Goal: Information Seeking & Learning: Check status

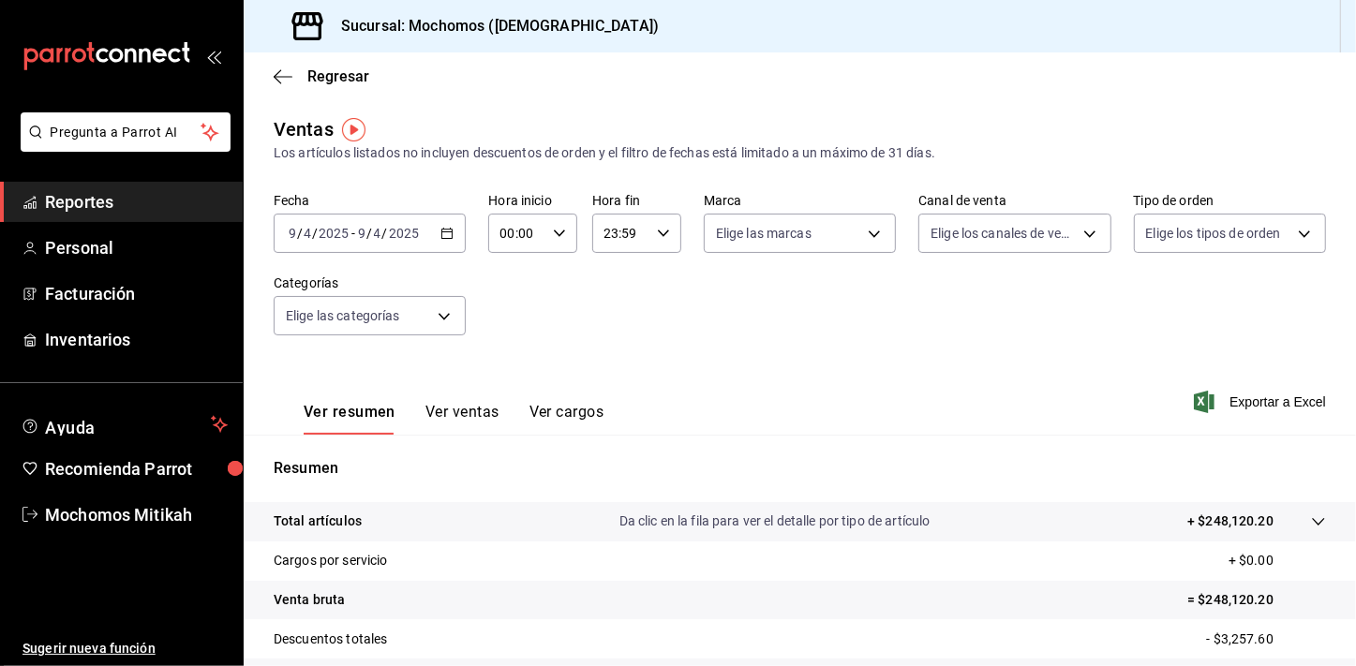
click at [132, 215] on link "Reportes" at bounding box center [121, 202] width 243 height 40
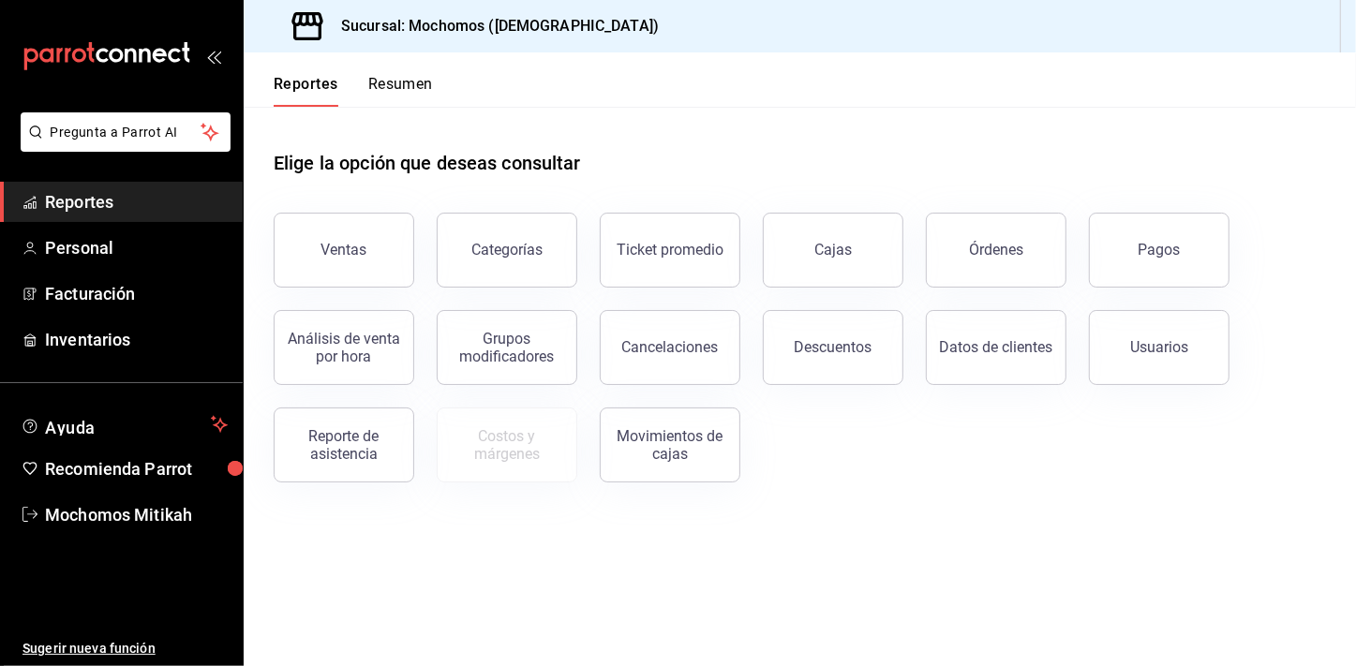
click at [1118, 348] on button "Usuarios" at bounding box center [1159, 347] width 141 height 75
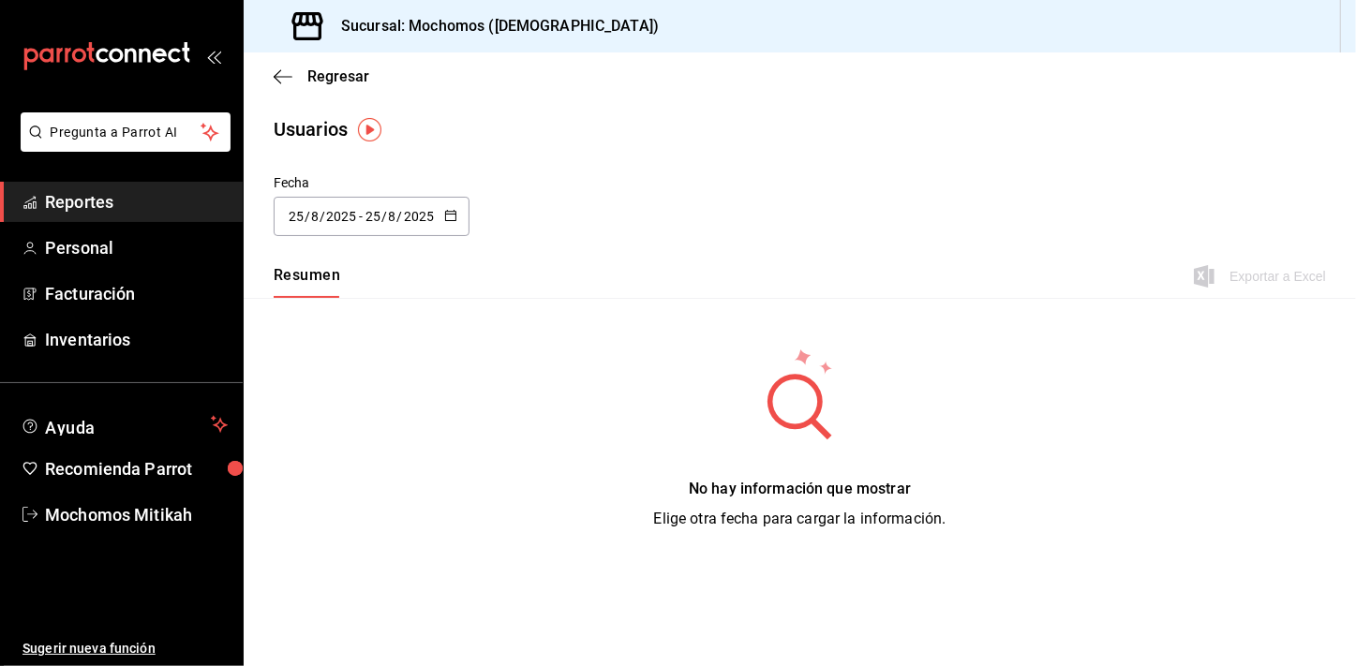
click at [169, 205] on span "Reportes" at bounding box center [136, 201] width 183 height 25
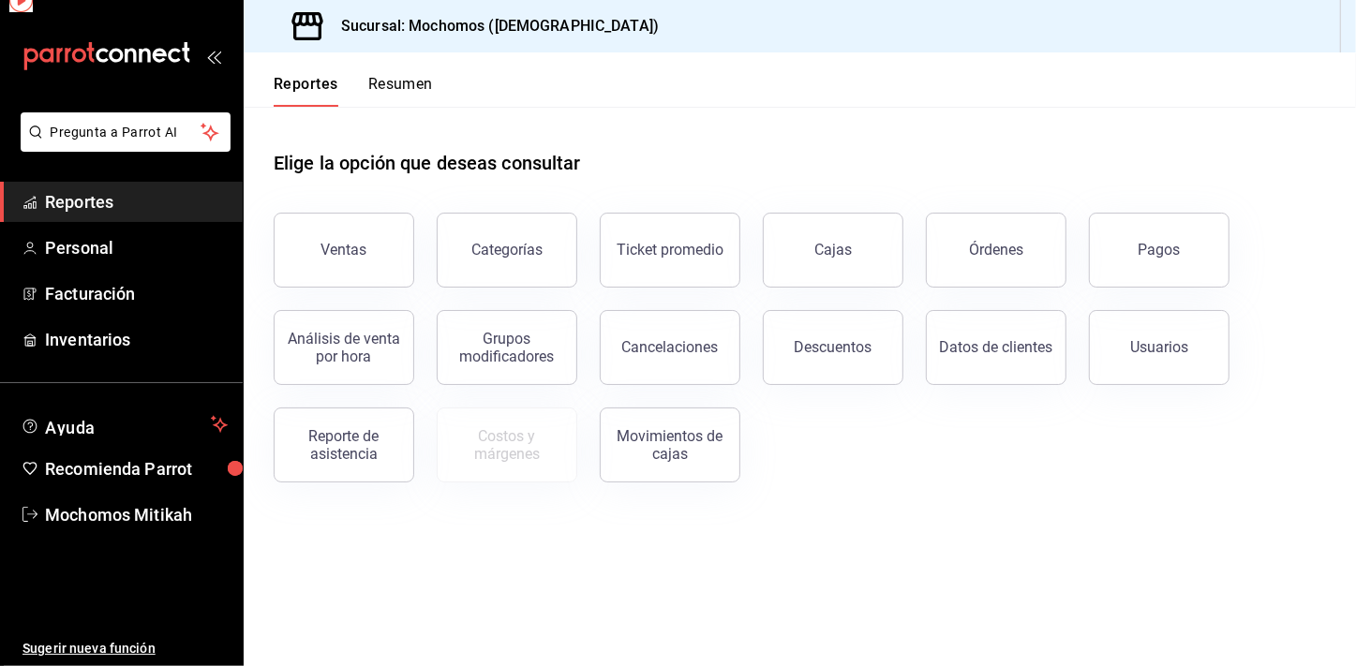
click at [169, 205] on span "Reportes" at bounding box center [136, 201] width 183 height 25
click at [1158, 345] on div "Usuarios" at bounding box center [1159, 347] width 58 height 18
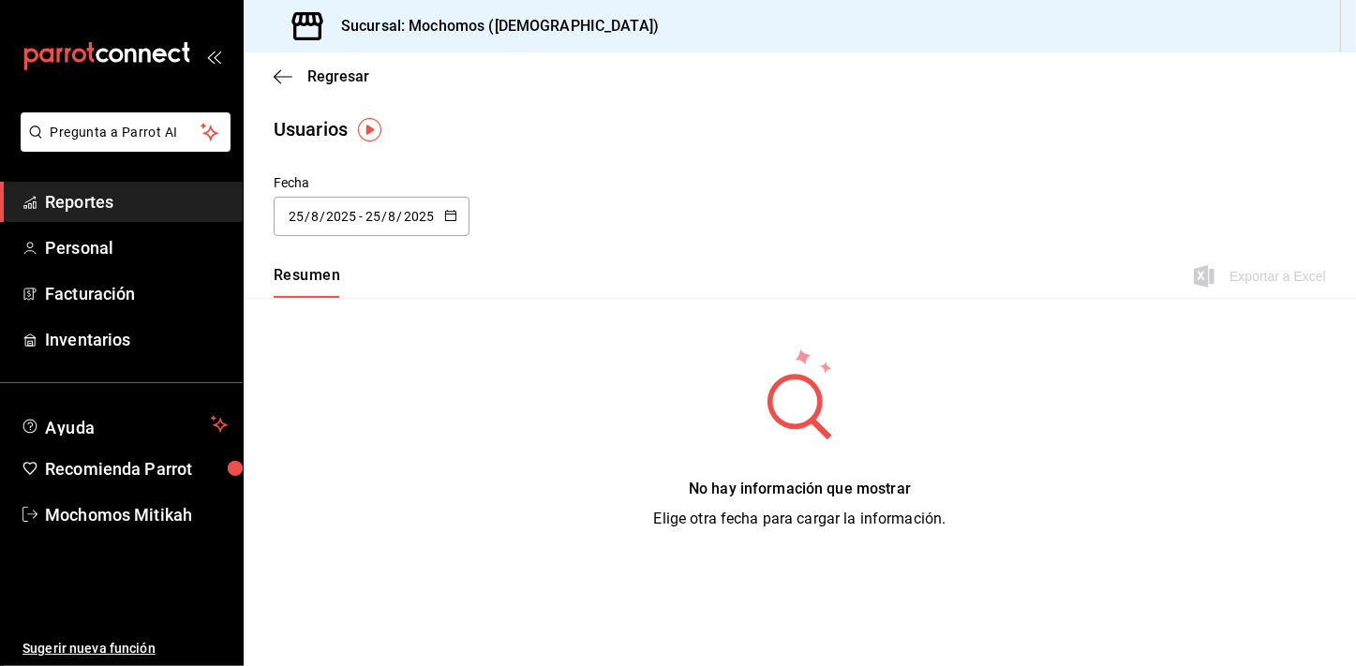
click at [450, 216] on icon "button" at bounding box center [450, 215] width 13 height 13
click at [402, 313] on li "Ayer" at bounding box center [362, 318] width 177 height 42
type input "[DATE]"
type input "24"
type input "[DATE]"
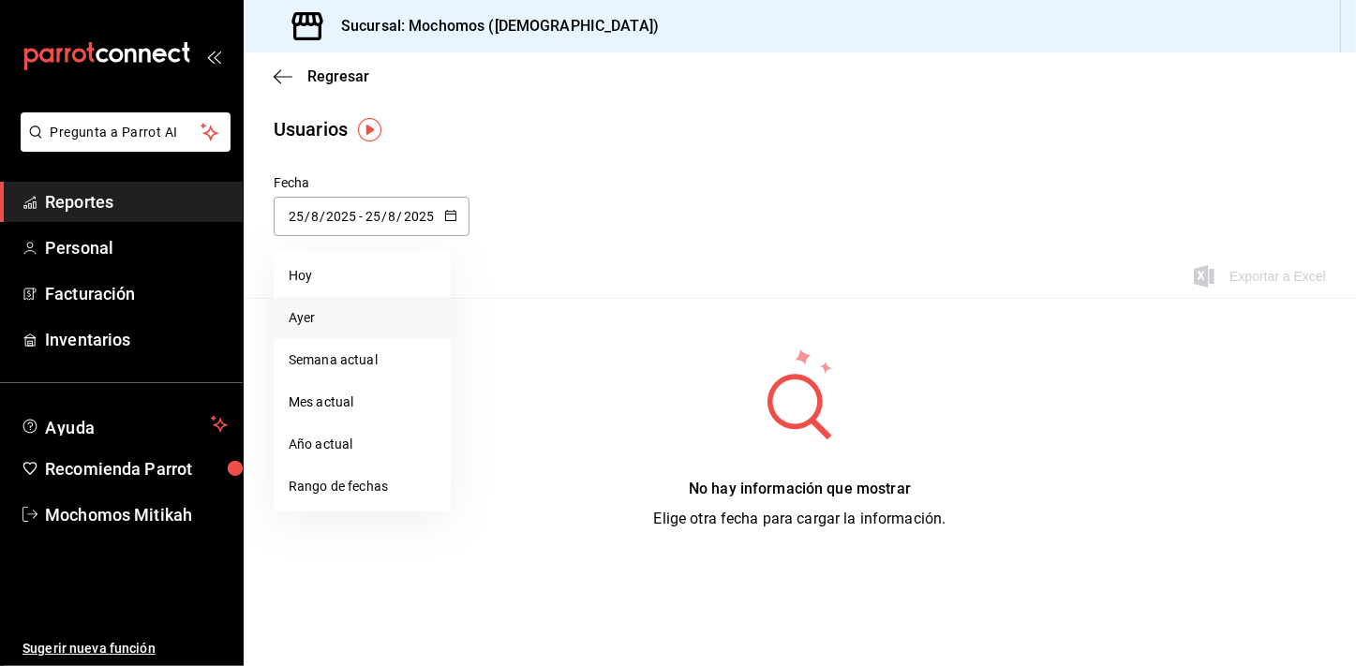
type input "24"
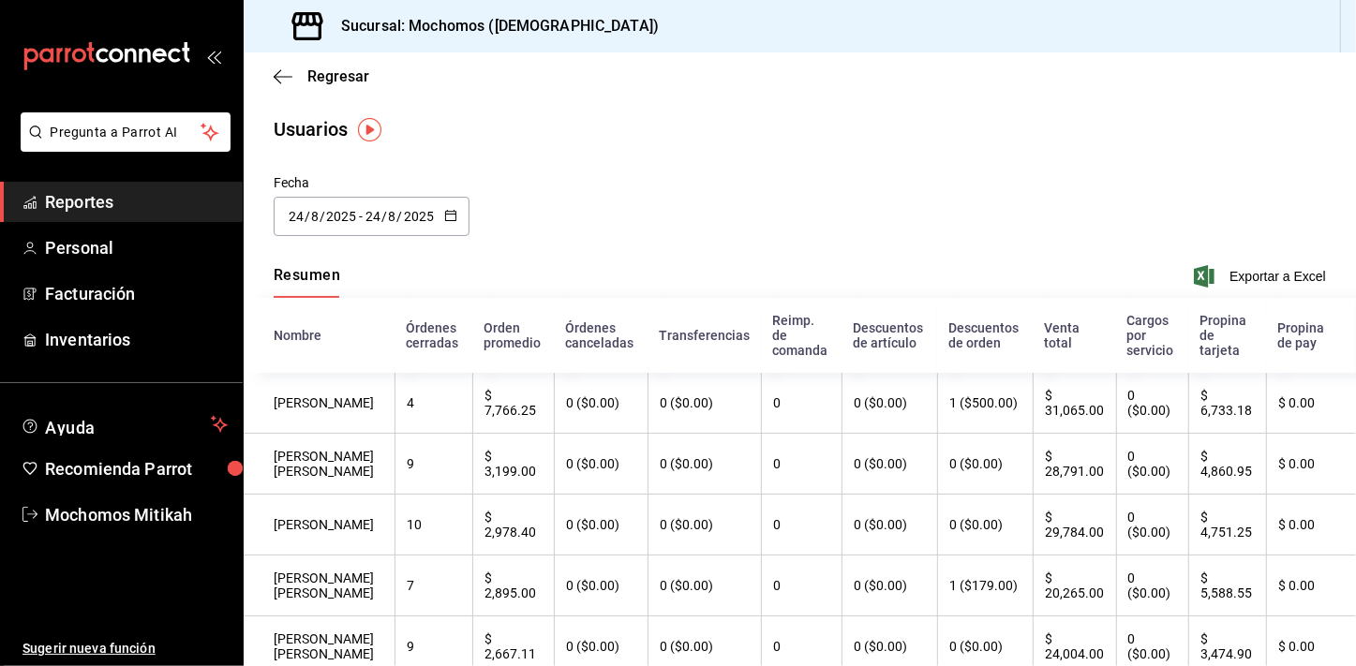
click at [139, 190] on span "Reportes" at bounding box center [136, 201] width 183 height 25
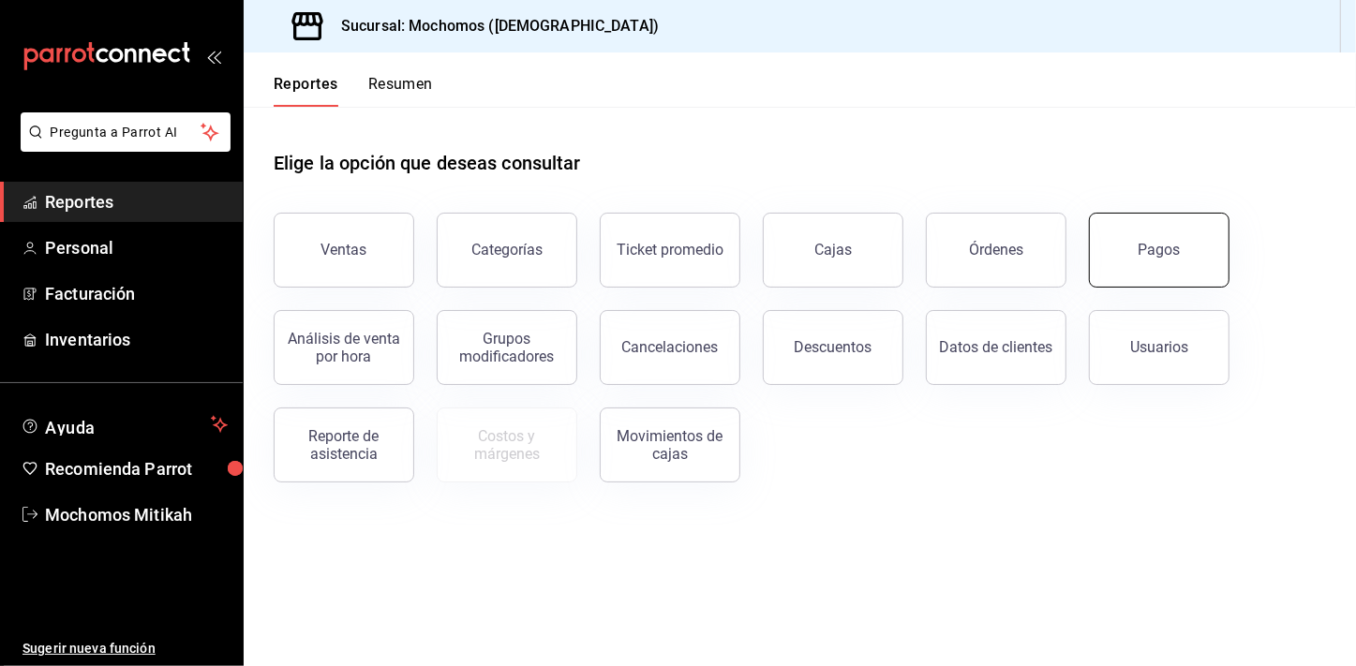
click at [1124, 261] on button "Pagos" at bounding box center [1159, 250] width 141 height 75
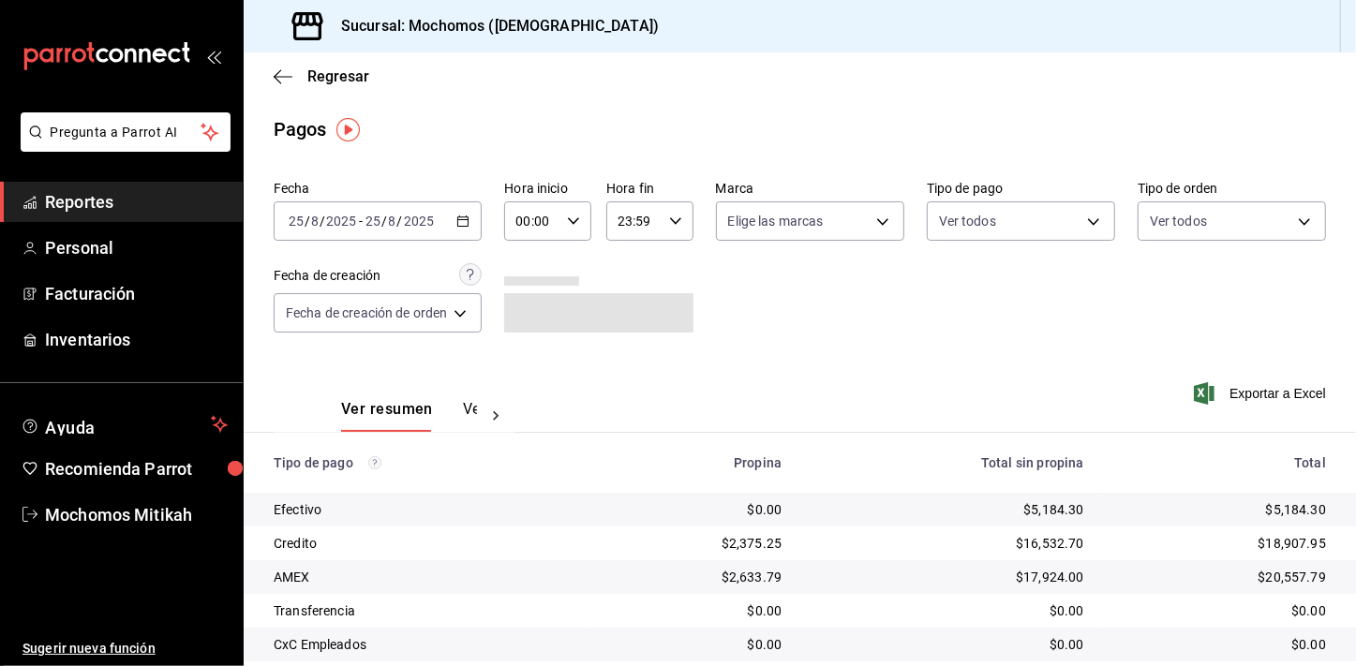
click at [150, 206] on span "Reportes" at bounding box center [136, 201] width 183 height 25
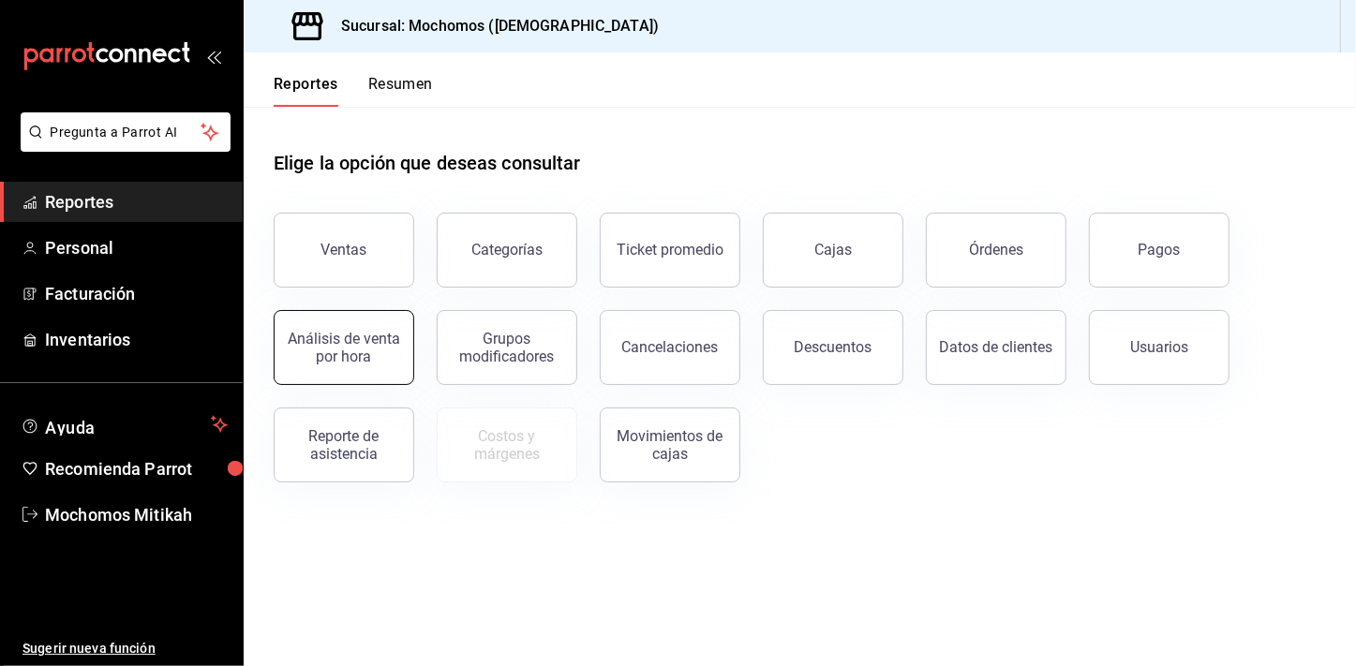
click at [299, 371] on button "Análisis de venta por hora" at bounding box center [344, 347] width 141 height 75
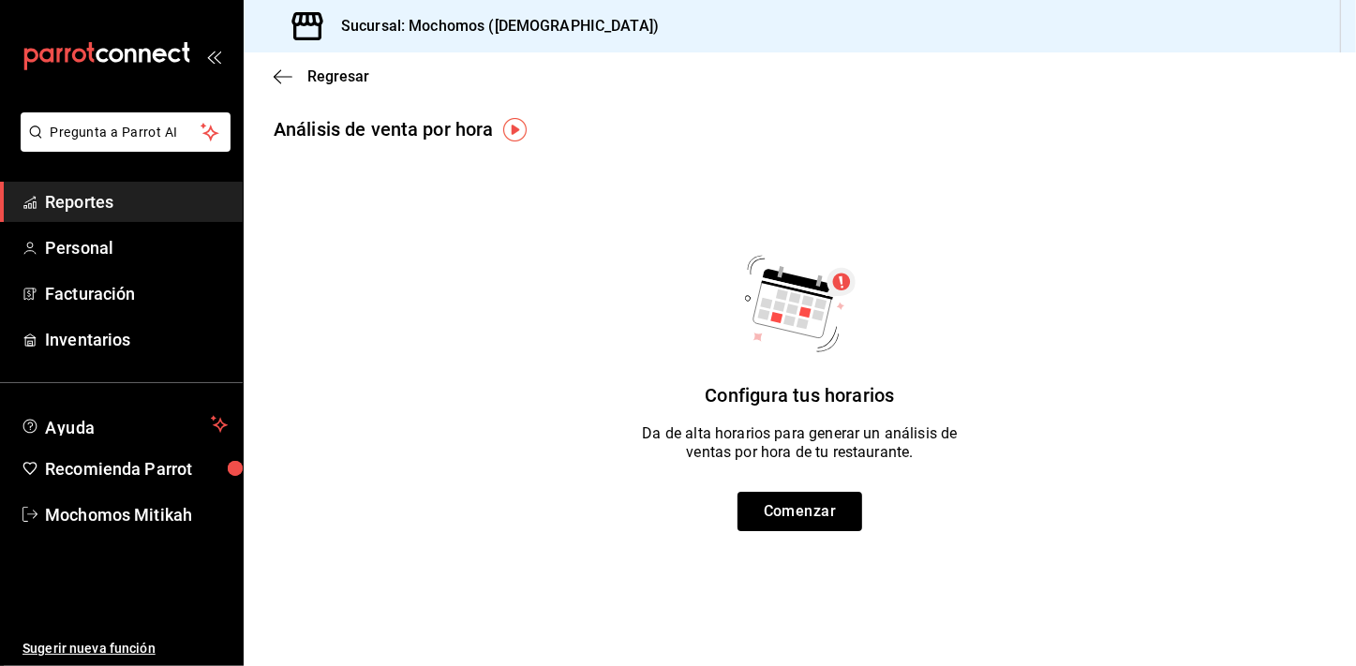
click at [124, 192] on span "Reportes" at bounding box center [136, 201] width 183 height 25
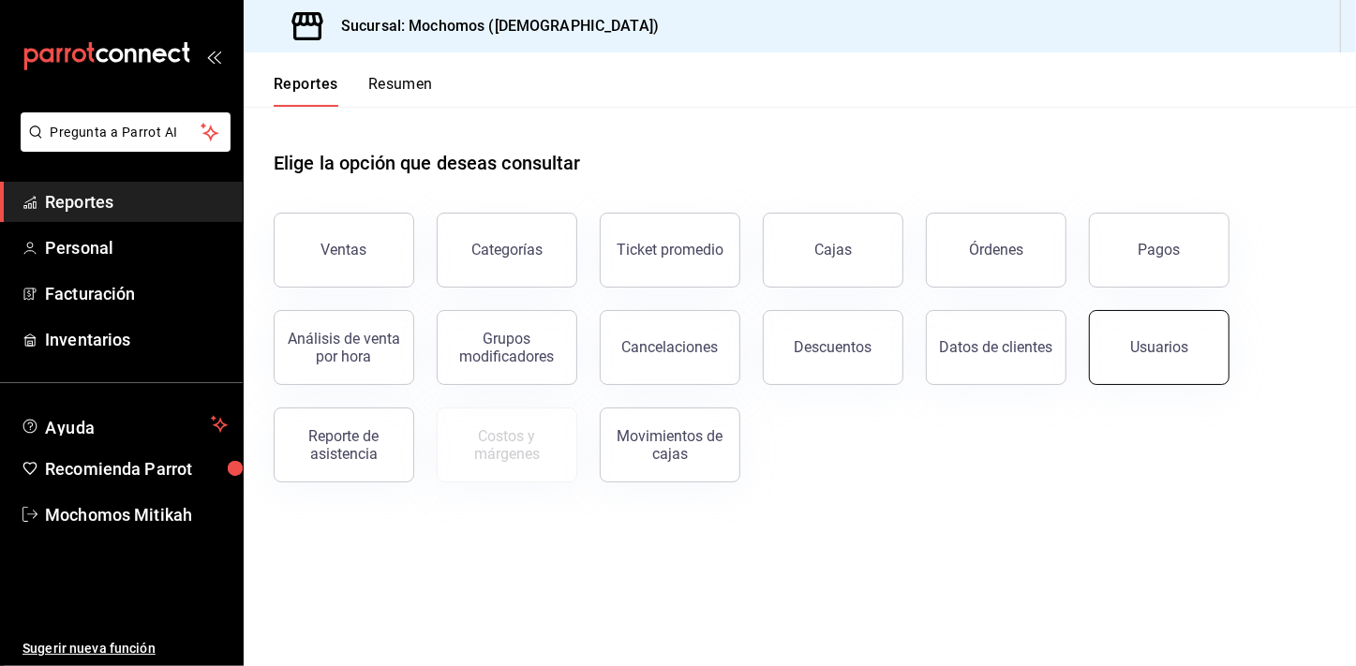
click at [1179, 384] on div "Usuarios" at bounding box center [1147, 336] width 163 height 97
click at [1103, 323] on button "Usuarios" at bounding box center [1159, 347] width 141 height 75
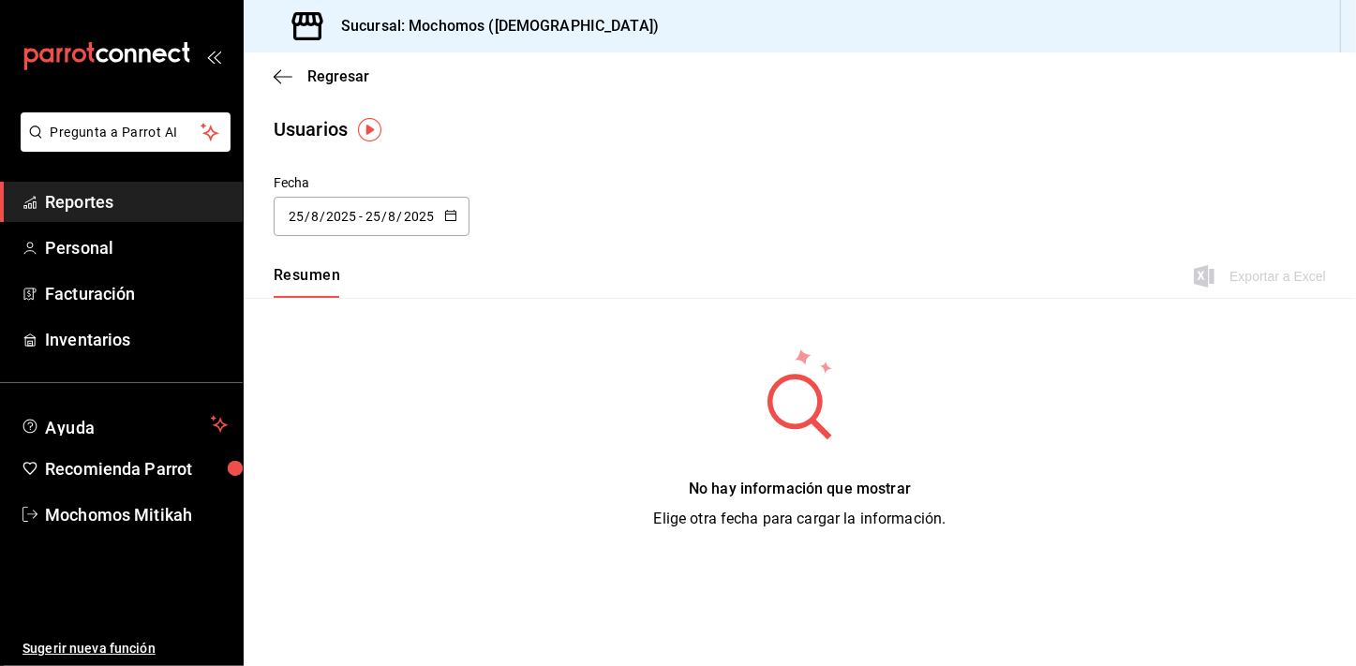
click at [447, 225] on div "[DATE] [DATE] - [DATE] [DATE]" at bounding box center [372, 216] width 196 height 39
click at [326, 489] on li "Rango de fechas" at bounding box center [362, 487] width 177 height 42
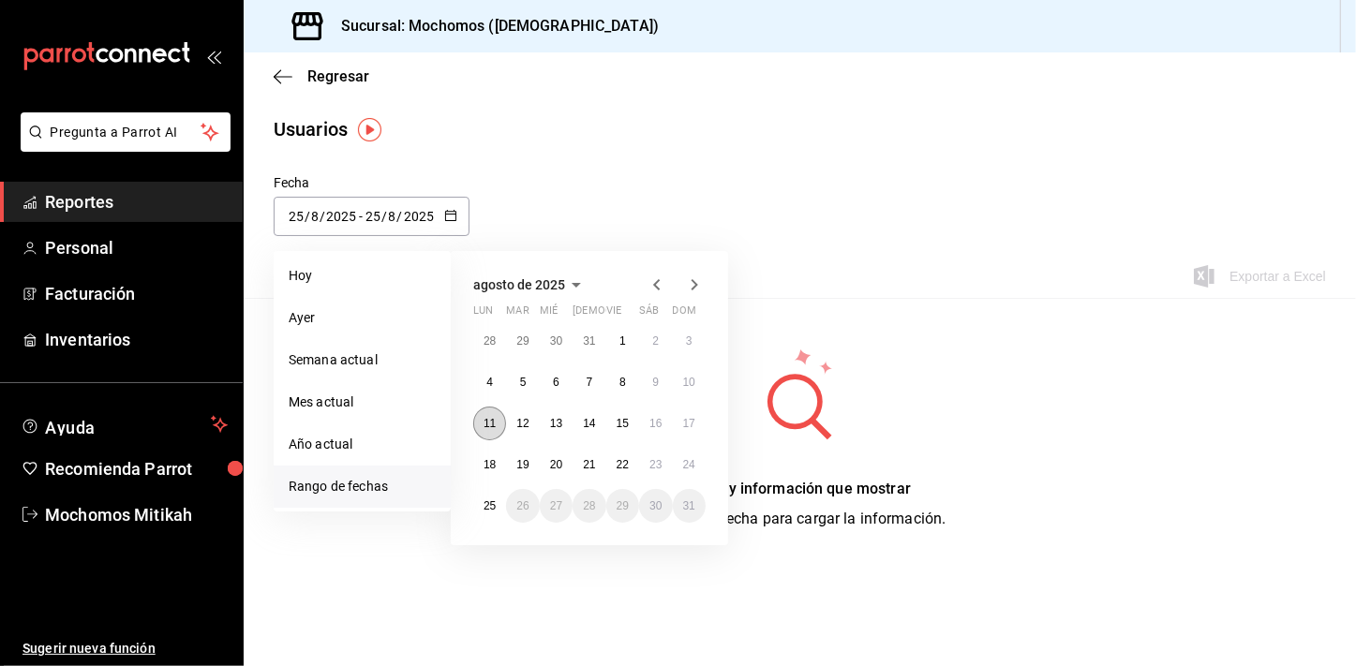
click at [493, 417] on abbr "11" at bounding box center [489, 423] width 12 height 13
click at [684, 430] on button "17" at bounding box center [689, 424] width 33 height 34
type input "[DATE]"
type input "11"
type input "[DATE]"
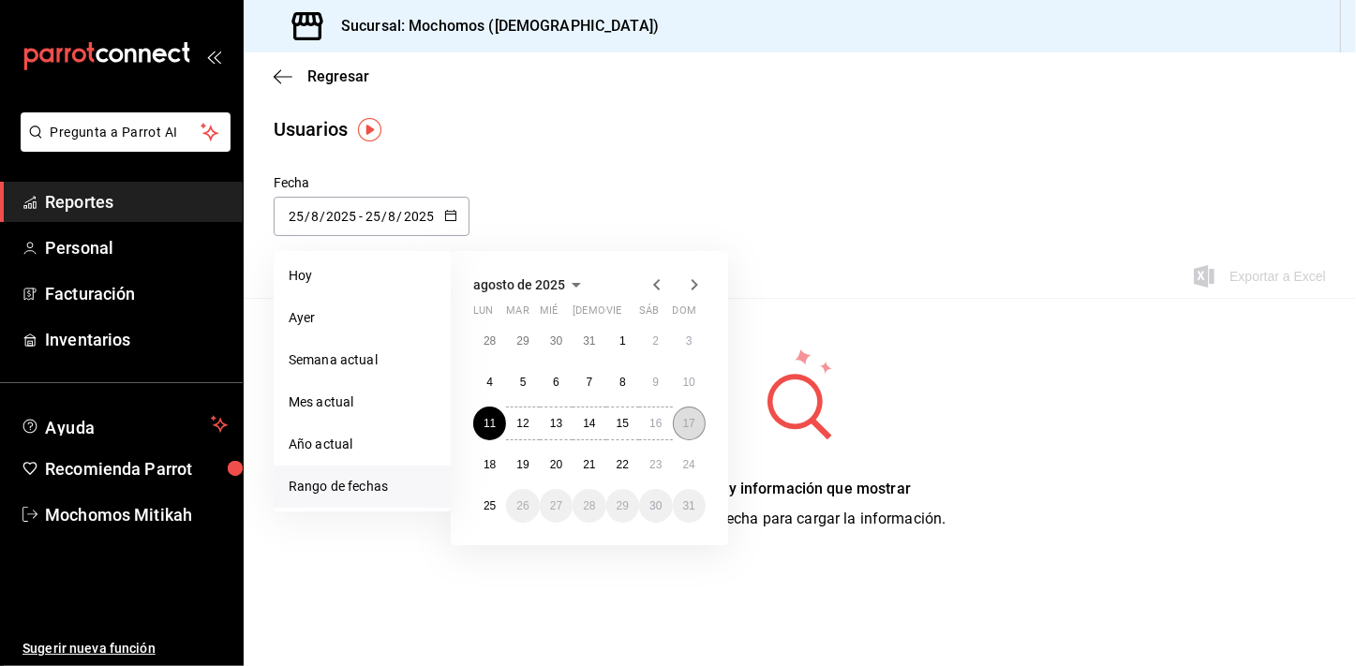
type input "17"
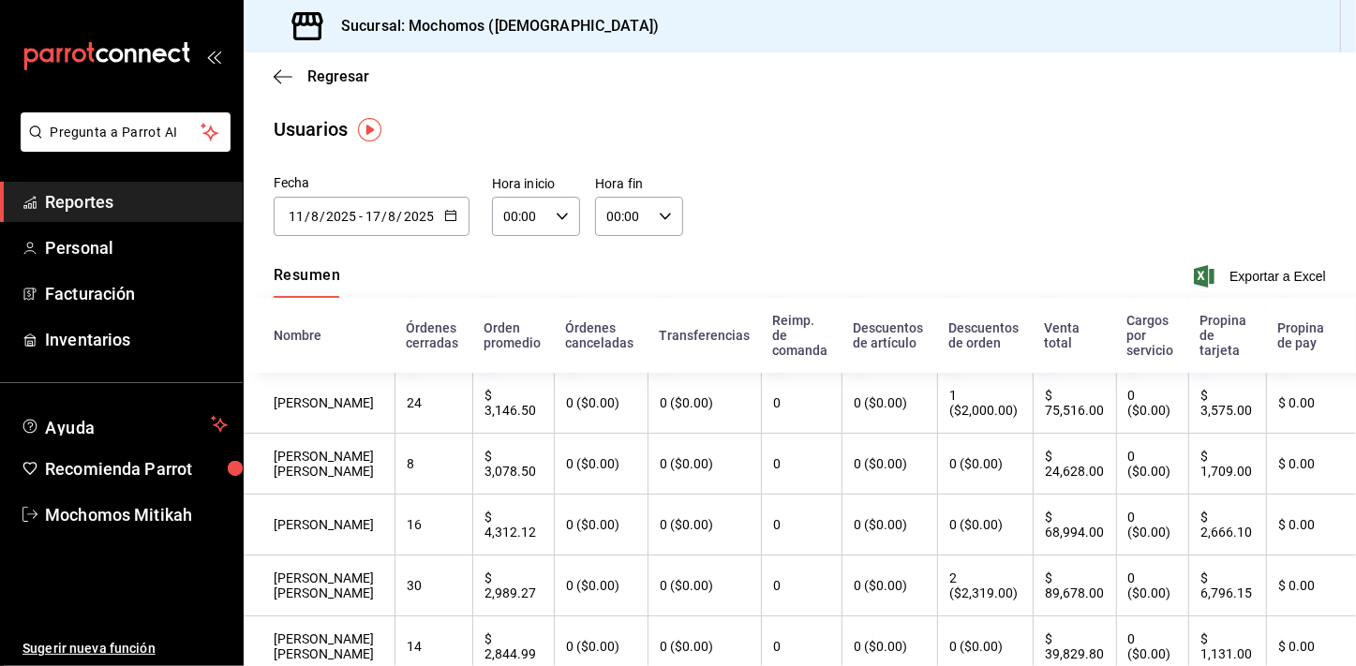
click at [568, 216] on div "00:00 Hora inicio" at bounding box center [536, 216] width 88 height 39
click at [515, 338] on button "02" at bounding box center [512, 353] width 37 height 37
type input "02:00"
click at [522, 319] on button "05" at bounding box center [513, 319] width 37 height 37
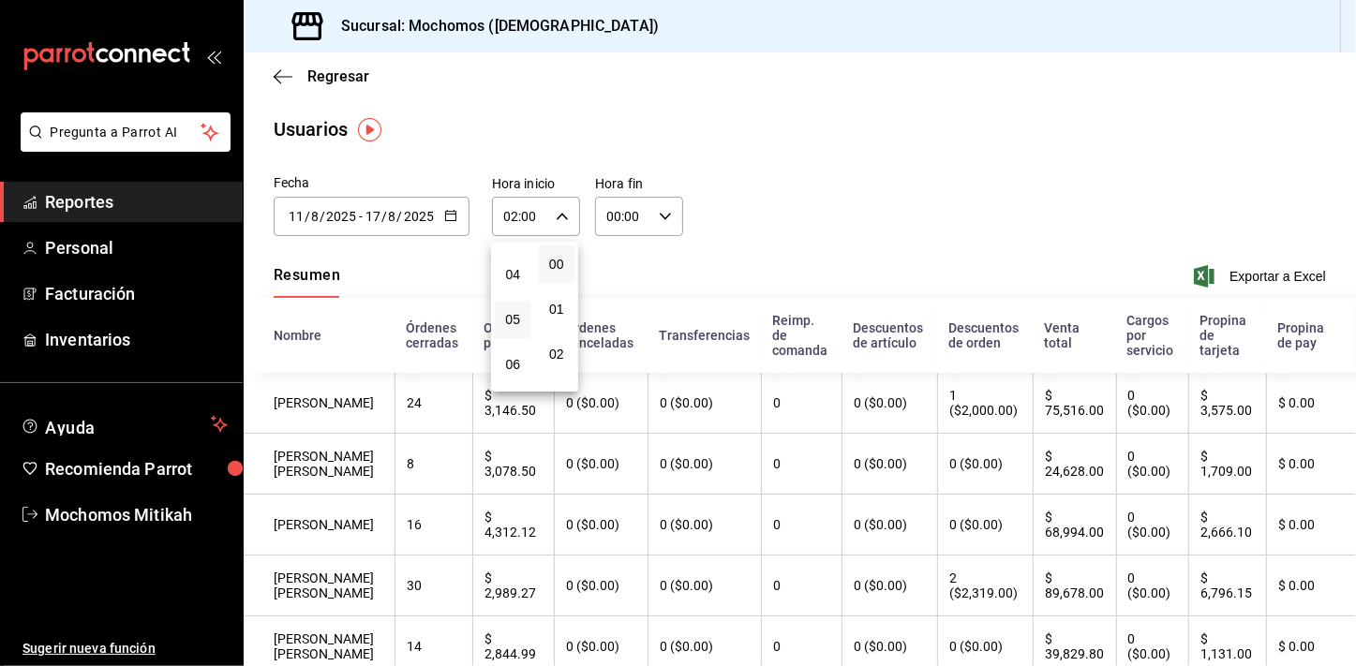
type input "05:00"
click at [663, 221] on div at bounding box center [678, 333] width 1356 height 666
click at [663, 220] on icon "button" at bounding box center [665, 216] width 13 height 13
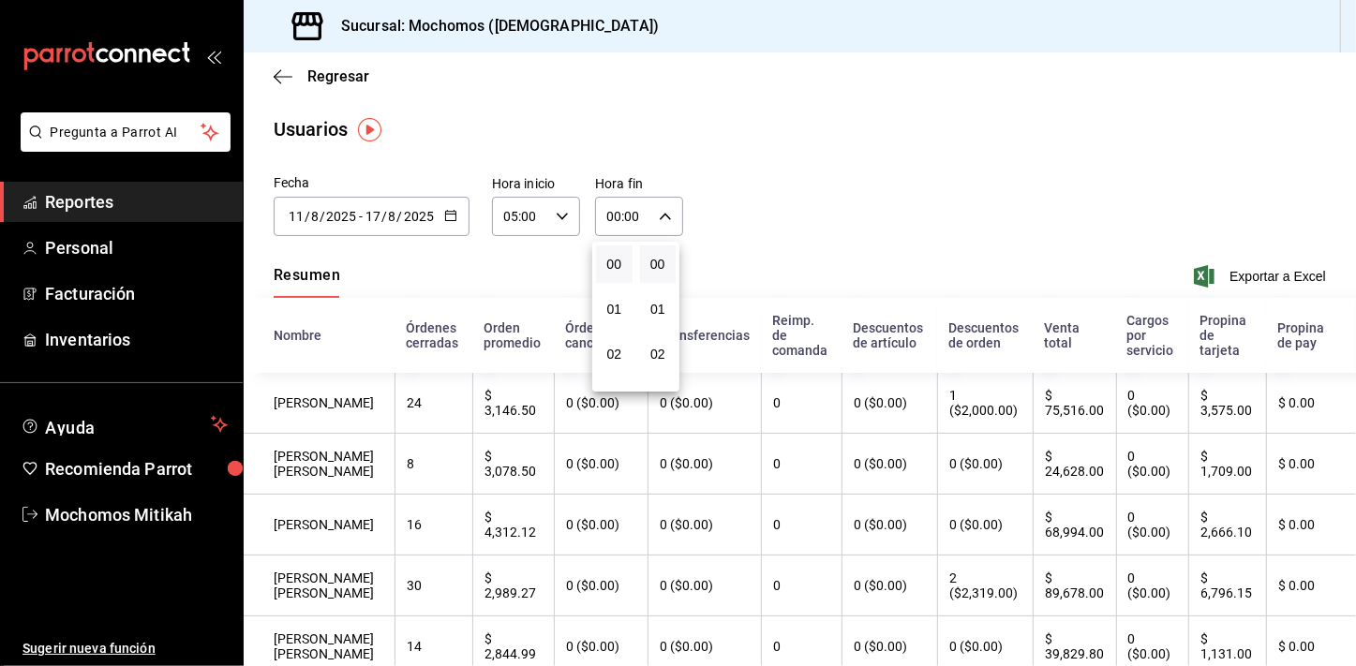
click at [621, 251] on button "00" at bounding box center [614, 263] width 37 height 37
click at [616, 373] on span "23" at bounding box center [617, 369] width 14 height 15
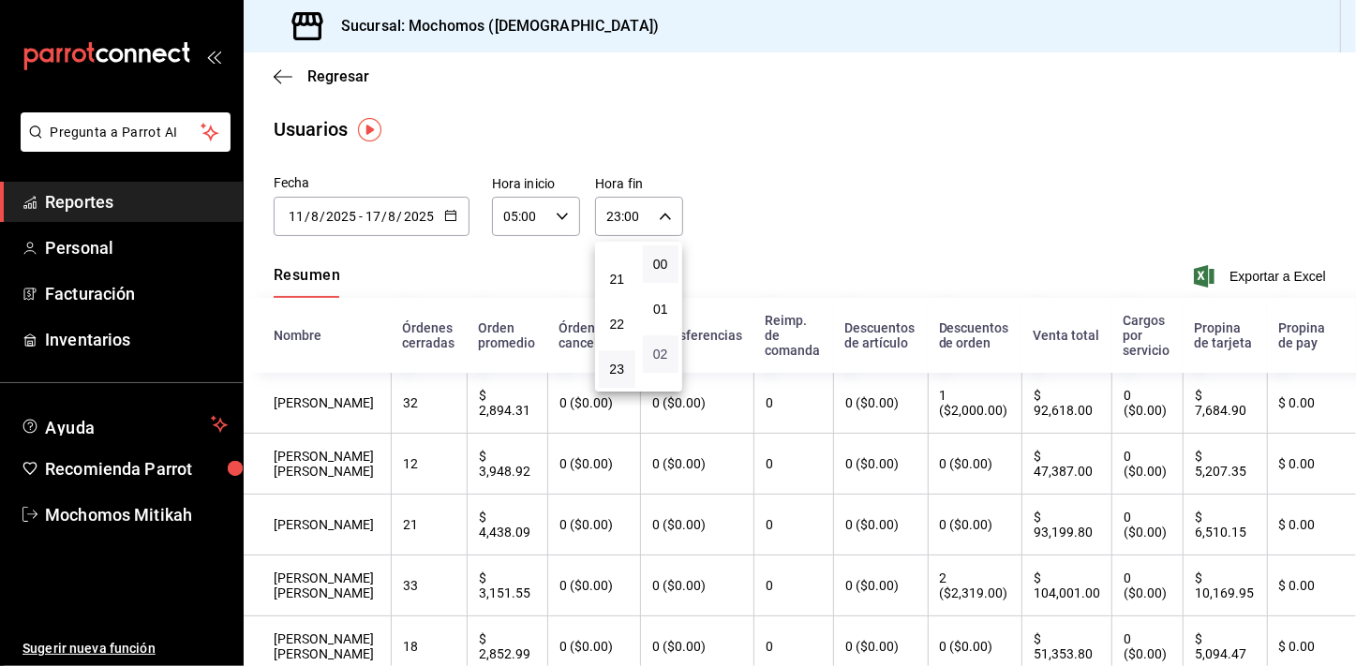
click at [655, 356] on span "02" at bounding box center [661, 354] width 14 height 15
type input "23:02"
click at [660, 364] on span "59" at bounding box center [661, 369] width 14 height 15
type input "23:59"
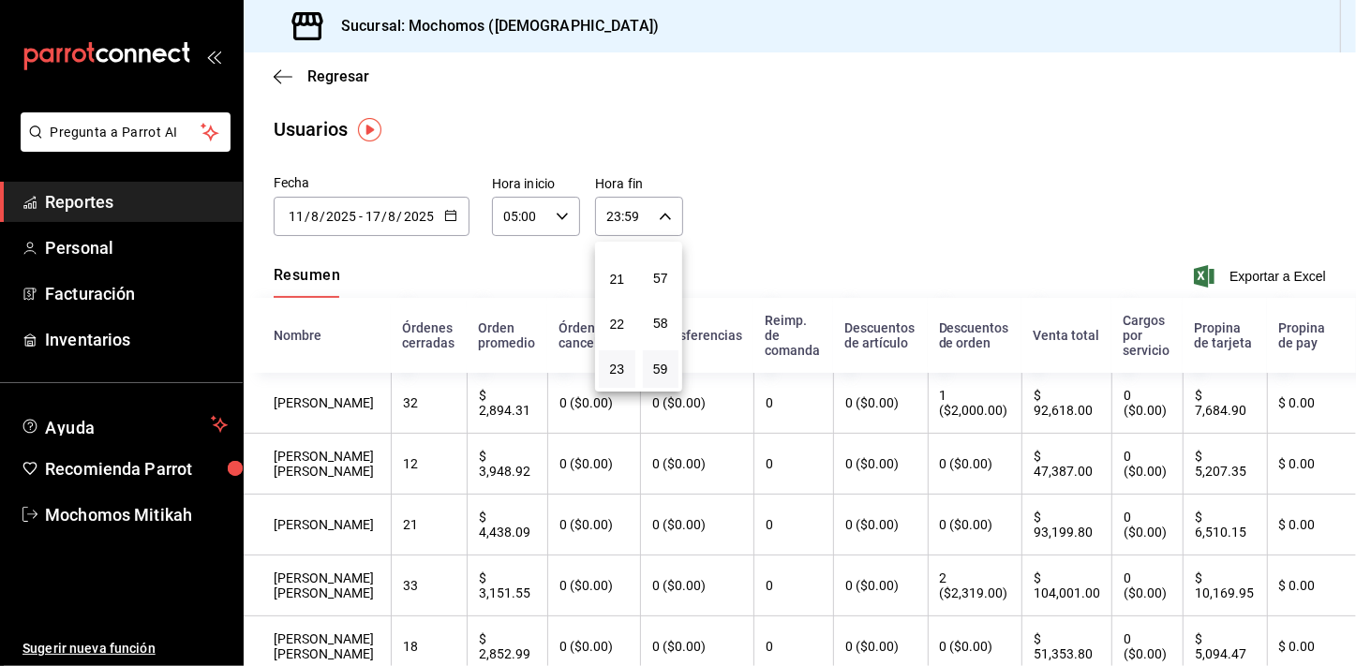
click at [857, 189] on div at bounding box center [678, 333] width 1356 height 666
click at [1224, 272] on span "Exportar a Excel" at bounding box center [1261, 276] width 128 height 22
